Goal: Check status

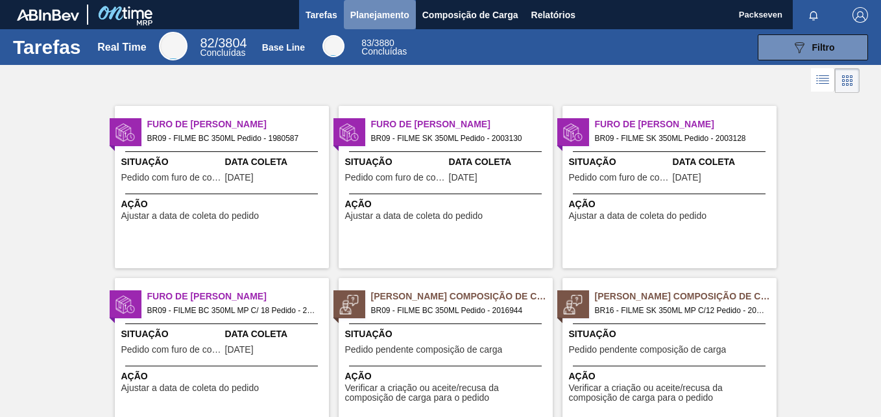
click at [385, 25] on button "Planejamento" at bounding box center [380, 14] width 72 height 29
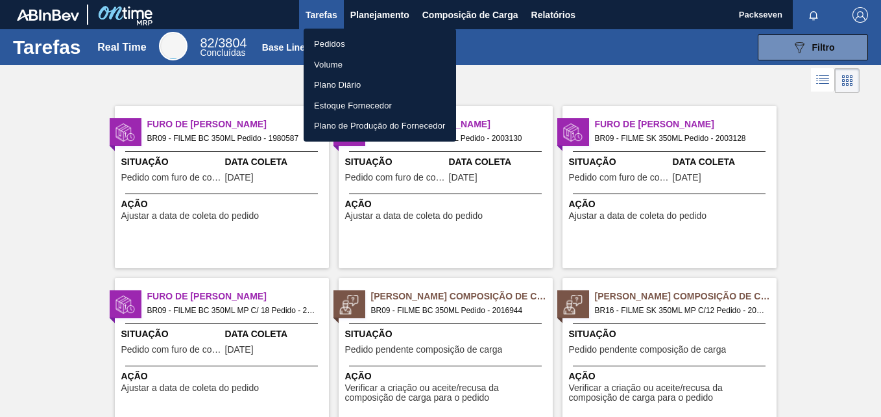
click at [335, 40] on li "Pedidos" at bounding box center [380, 44] width 152 height 21
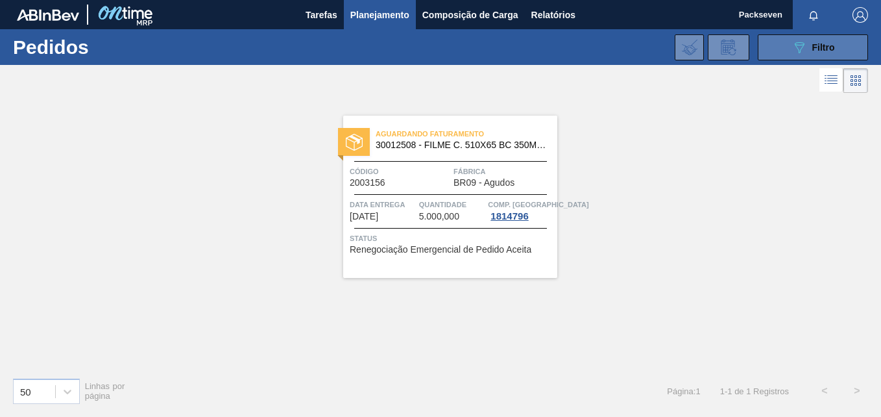
click at [788, 47] on button "089F7B8B-B2A5-4AFE-B5C0-19BA573D28AC Filtro" at bounding box center [813, 47] width 110 height 26
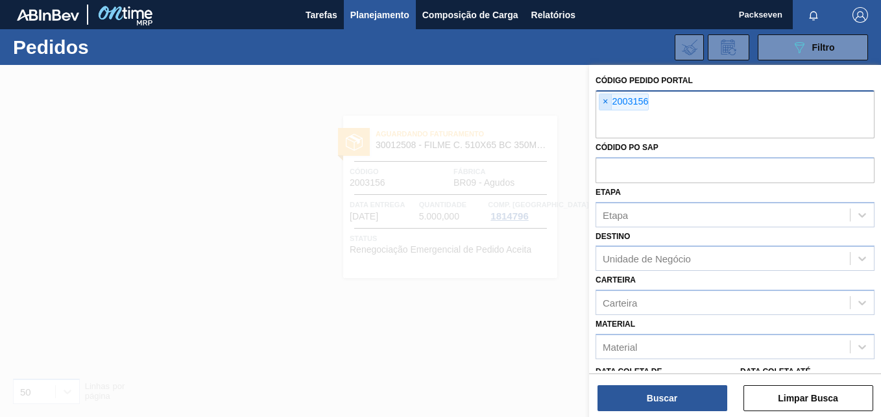
click at [609, 101] on span "×" at bounding box center [606, 102] width 12 height 16
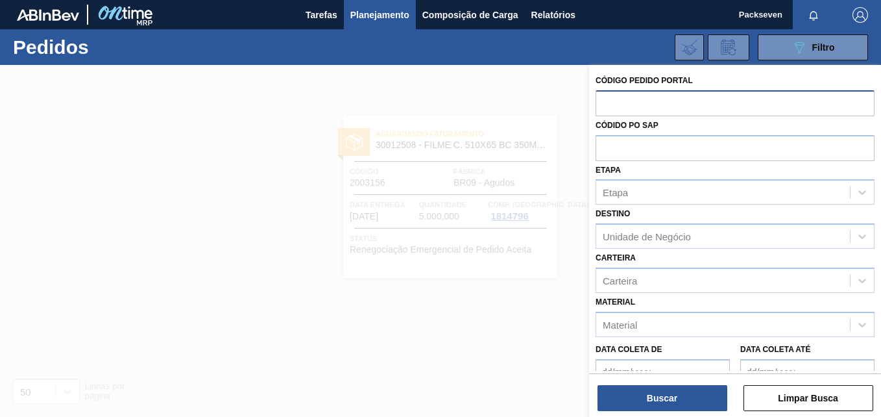
click at [643, 108] on input "text" at bounding box center [735, 102] width 279 height 25
type input "2021557"
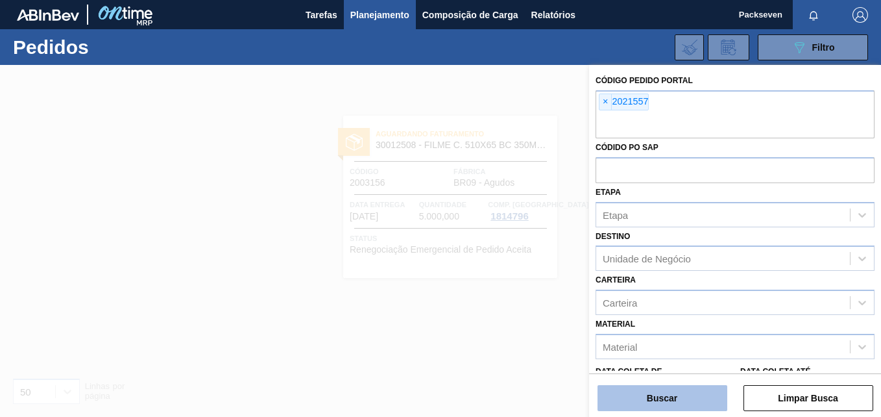
click at [664, 385] on button "Buscar" at bounding box center [663, 398] width 130 height 26
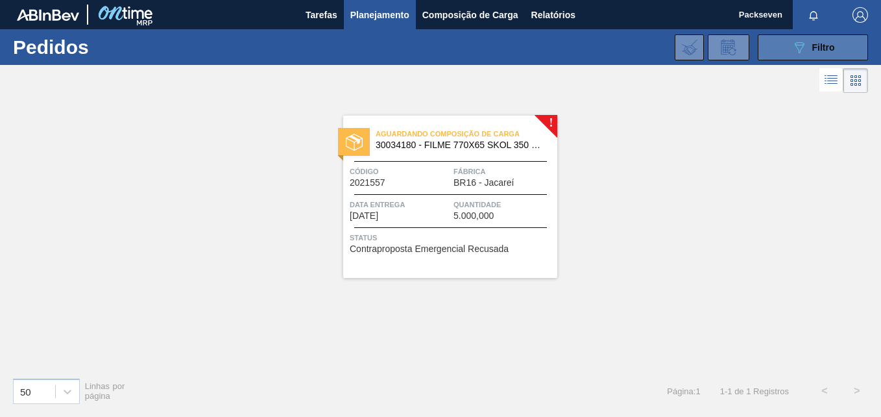
click at [815, 53] on div "089F7B8B-B2A5-4AFE-B5C0-19BA573D28AC Filtro" at bounding box center [813, 48] width 43 height 16
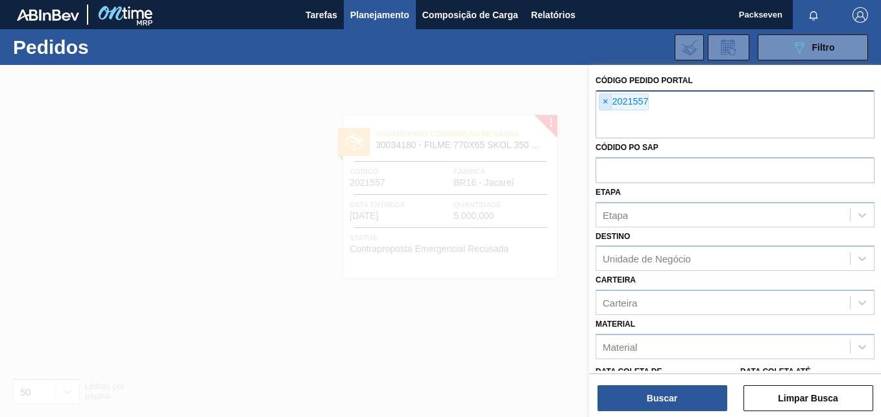
click at [602, 101] on span "×" at bounding box center [606, 102] width 12 height 16
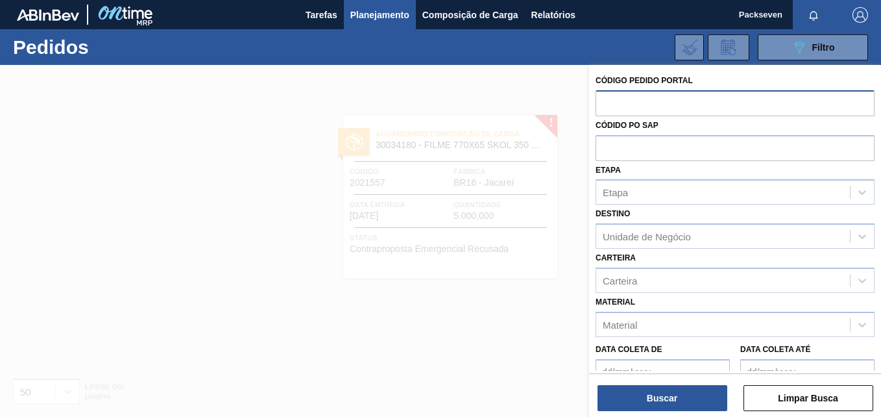
click at [620, 104] on input "text" at bounding box center [735, 102] width 279 height 25
paste input "text"
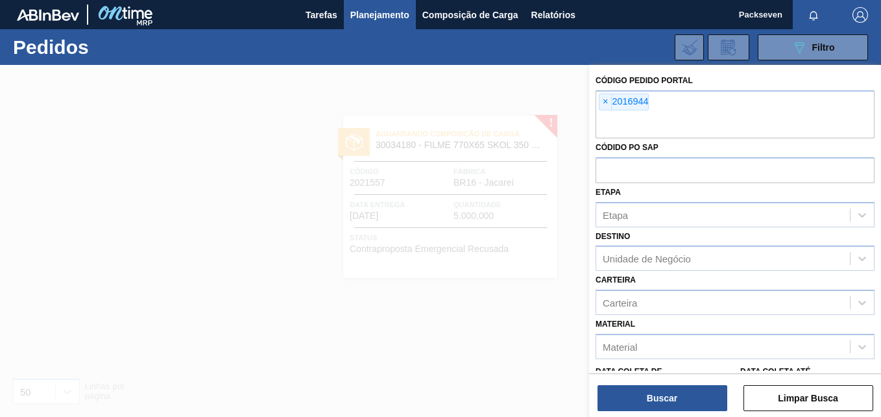
click at [667, 381] on div "Buscar Limpar Busca" at bounding box center [735, 391] width 292 height 36
click at [670, 394] on button "Buscar" at bounding box center [663, 398] width 130 height 26
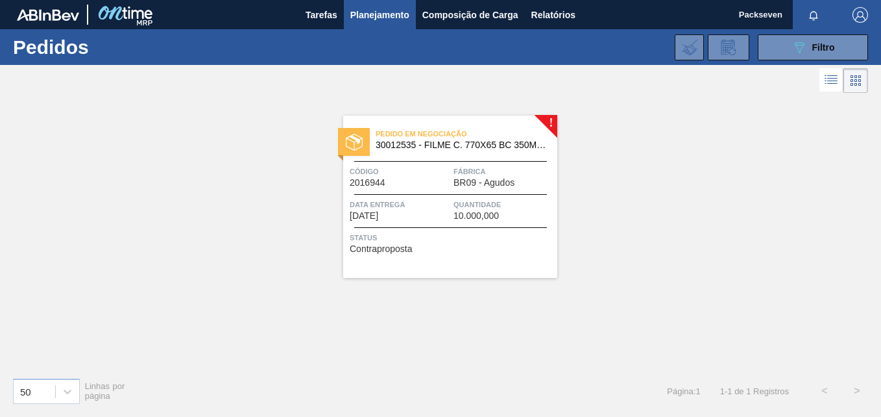
drag, startPoint x: 169, startPoint y: 6, endPoint x: 402, endPoint y: 196, distance: 300.2
click at [402, 196] on div "Pedido em Negociação 30012535 - FILME C. 770X65 BC 350ML C12 429 Código 2016944…" at bounding box center [450, 196] width 214 height 162
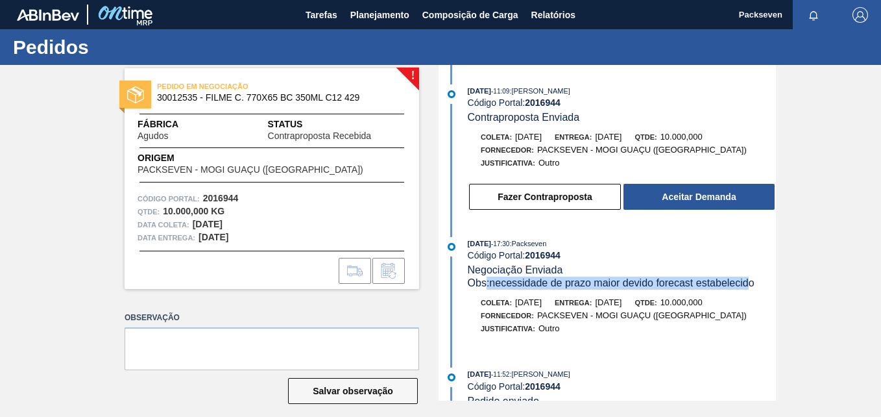
drag, startPoint x: 486, startPoint y: 280, endPoint x: 749, endPoint y: 287, distance: 262.9
click at [749, 287] on span "Obs: necessidade de prazo maior devido forecast estabelecido" at bounding box center [611, 282] width 287 height 11
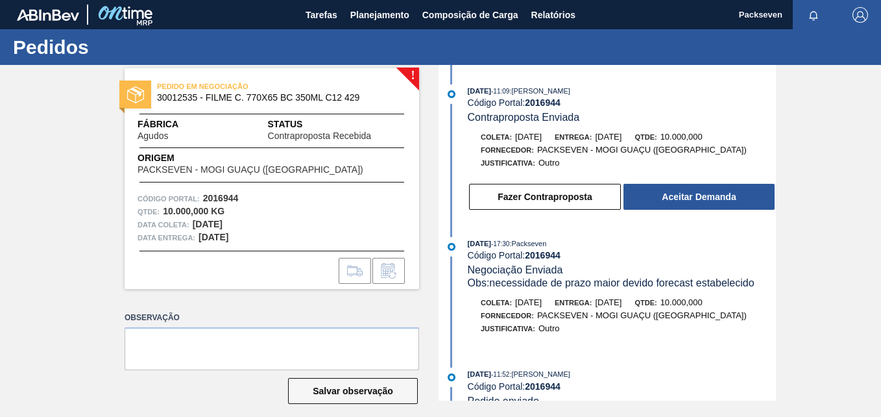
click at [613, 108] on div "Código Portal: 2016944" at bounding box center [622, 102] width 308 height 10
click at [701, 254] on div "Código Portal: 2016944" at bounding box center [622, 255] width 308 height 10
click at [703, 136] on span "10.000,000" at bounding box center [682, 137] width 42 height 10
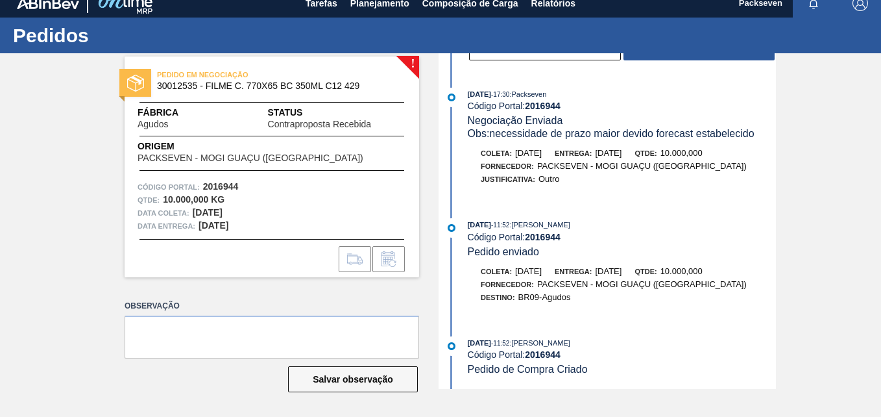
scroll to position [73, 0]
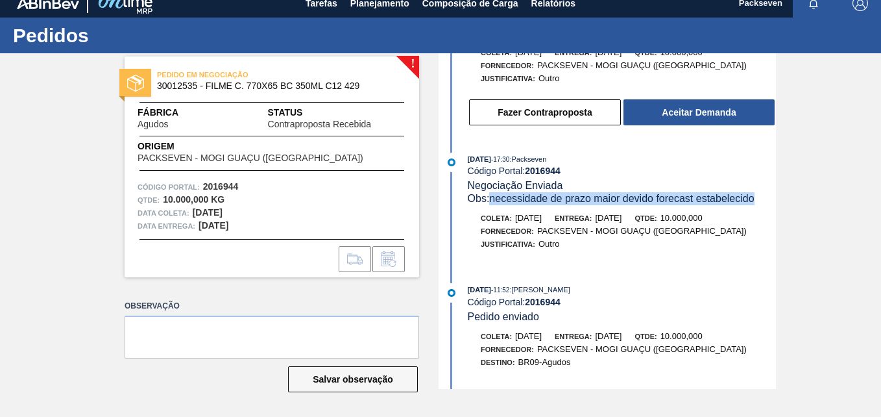
drag, startPoint x: 492, startPoint y: 195, endPoint x: 757, endPoint y: 202, distance: 264.2
click at [755, 202] on span "Obs: necessidade de prazo maior devido forecast estabelecido" at bounding box center [611, 198] width 287 height 11
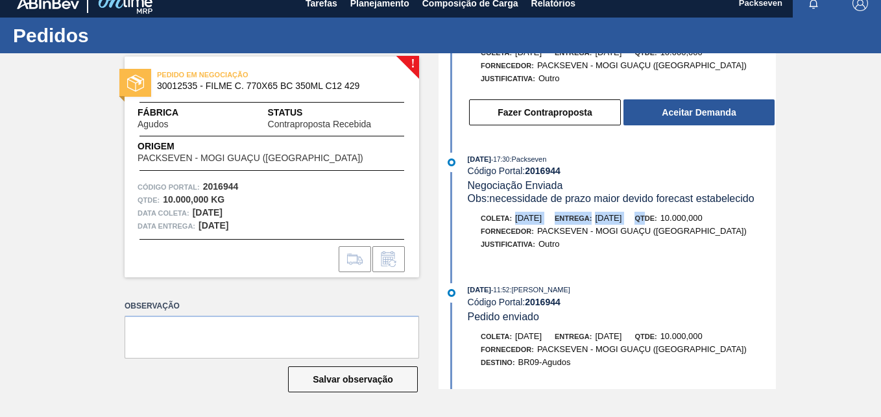
drag, startPoint x: 513, startPoint y: 217, endPoint x: 677, endPoint y: 218, distance: 164.8
click at [677, 218] on div "Coleta: [DATE] Entrega: [DATE] Qtde: 10.000,000" at bounding box center [622, 218] width 308 height 13
drag, startPoint x: 677, startPoint y: 218, endPoint x: 631, endPoint y: 239, distance: 50.8
click at [631, 239] on div "Justificativa: Outro" at bounding box center [622, 243] width 308 height 13
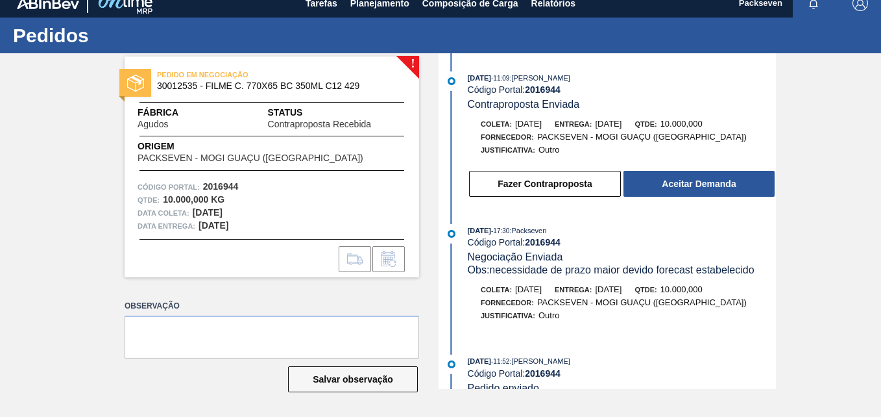
scroll to position [0, 0]
